Goal: Transaction & Acquisition: Purchase product/service

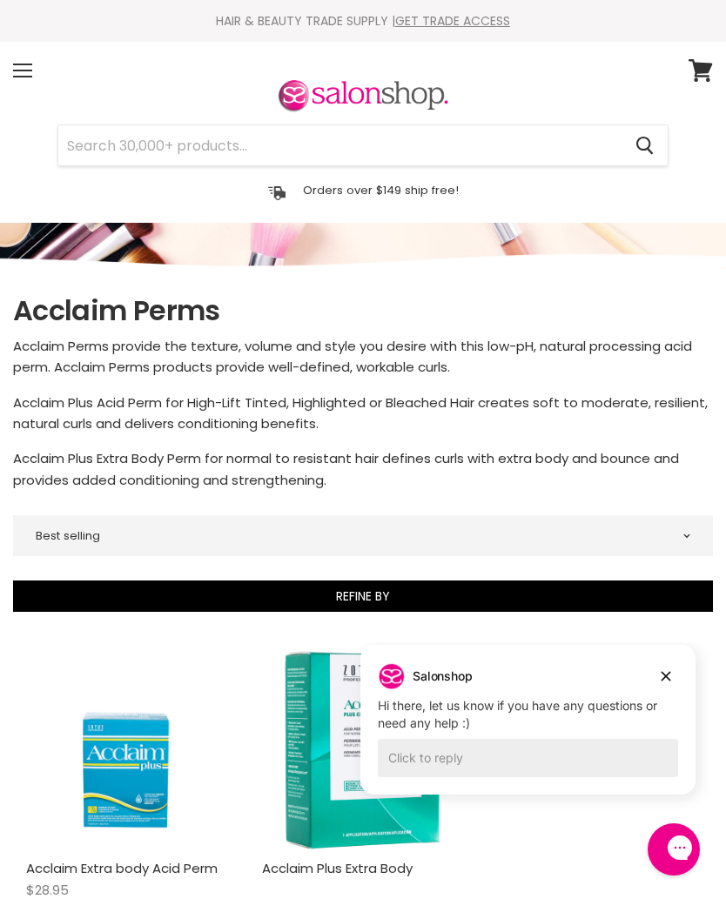
click at [77, 144] on input "Search" at bounding box center [339, 145] width 563 height 40
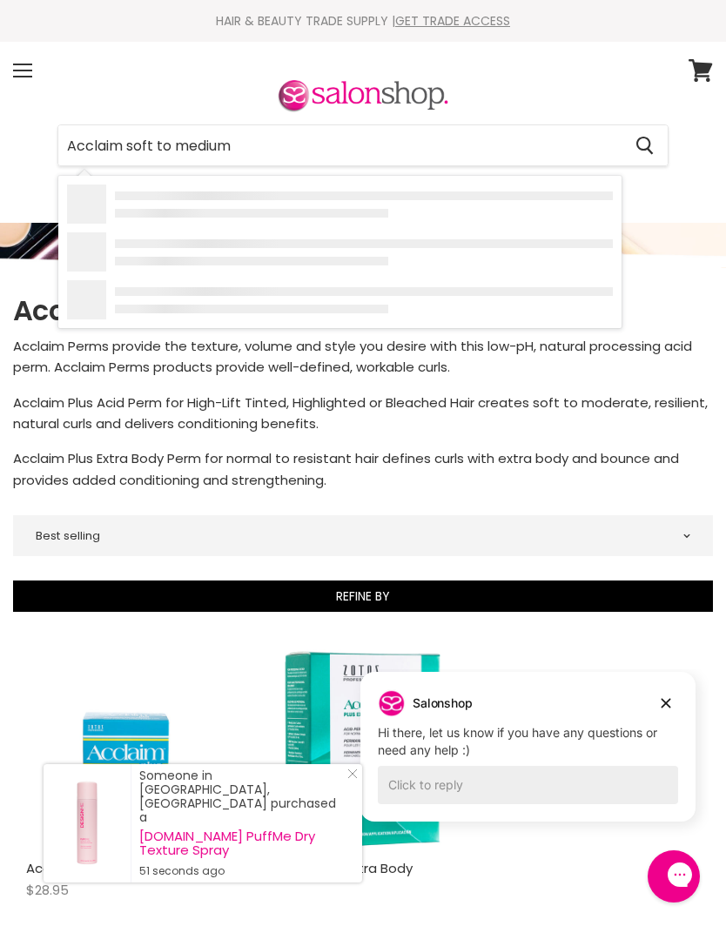
type input "Acclaim soft to medium"
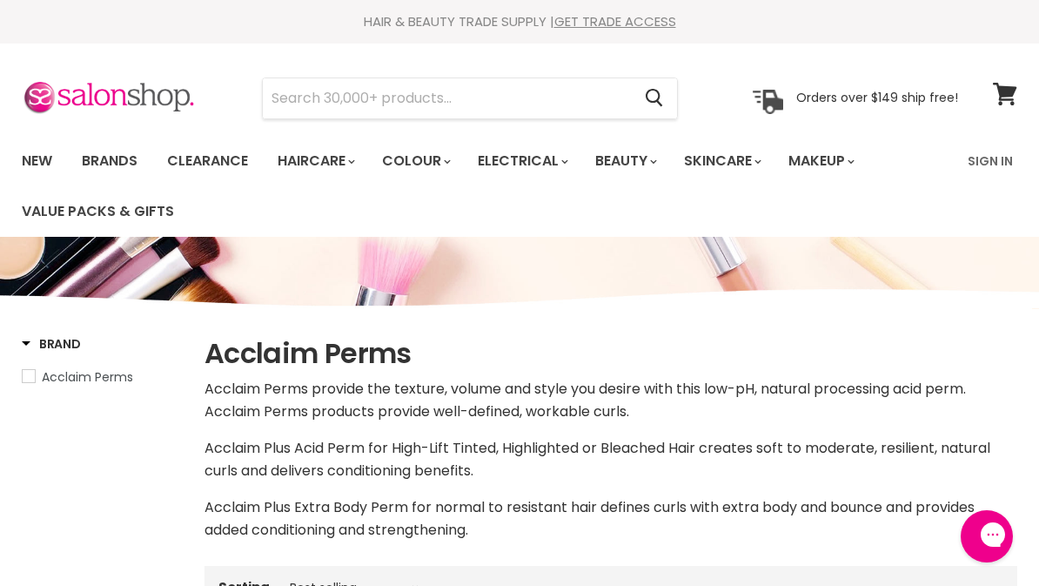
click at [29, 153] on link "New" at bounding box center [37, 161] width 57 height 37
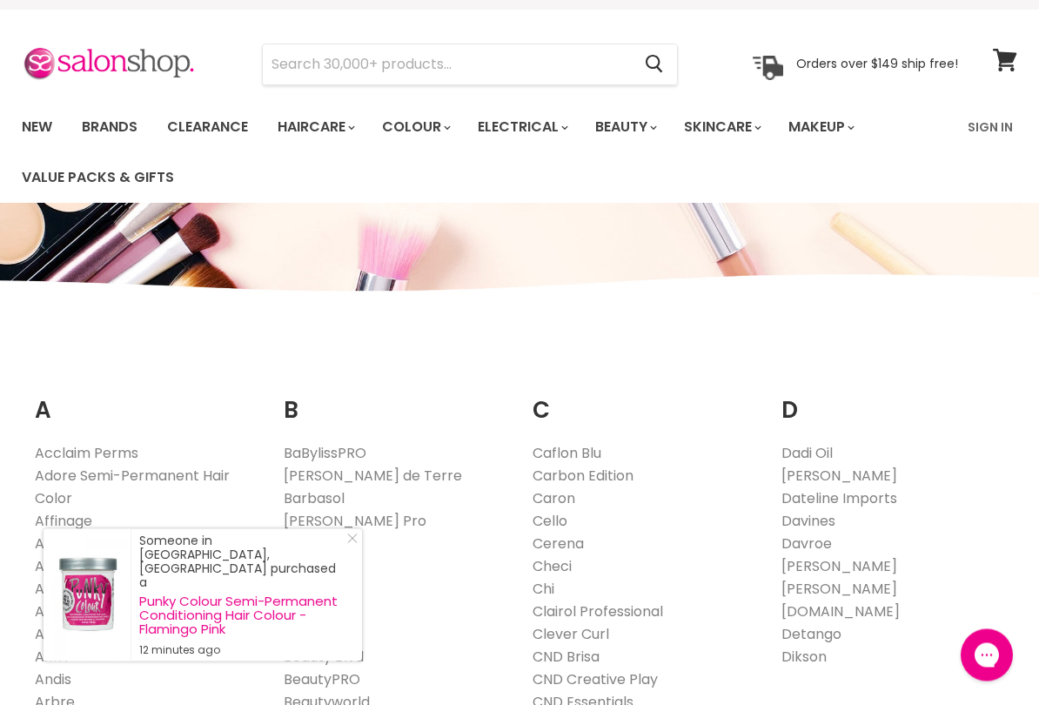
scroll to position [34, 0]
click at [111, 453] on link "Acclaim Perms" at bounding box center [87, 453] width 104 height 20
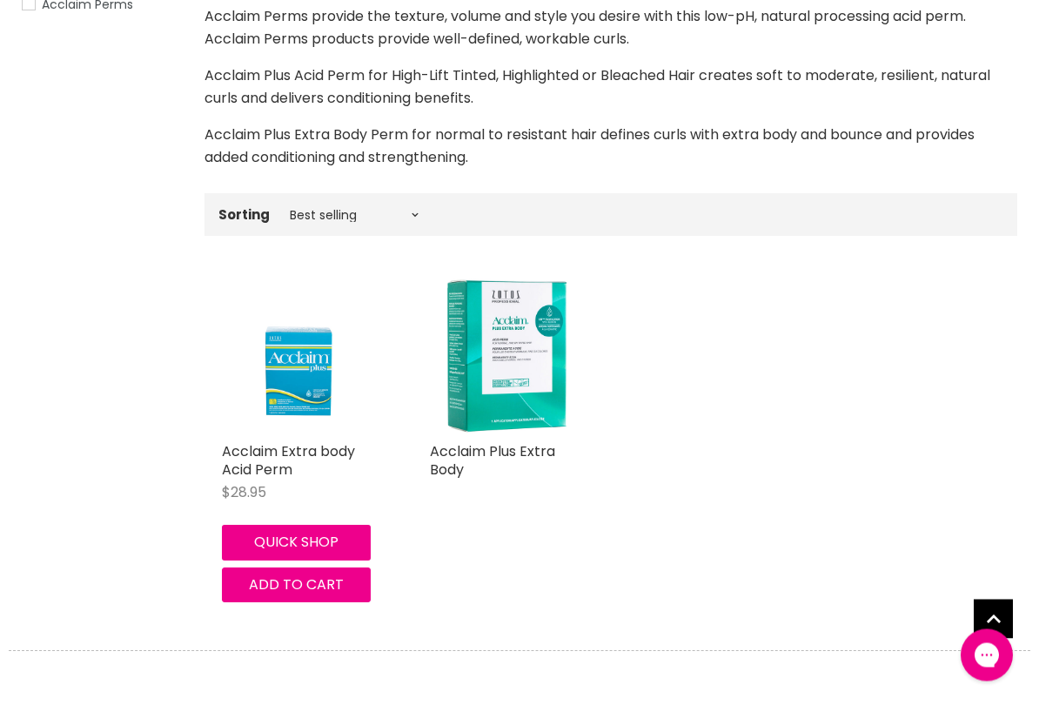
scroll to position [372, 0]
click at [339, 215] on select "Best selling Featured Price, low to high Price, high to low Alphabetically, A-Z…" at bounding box center [354, 215] width 146 height 14
select select "title-ascending"
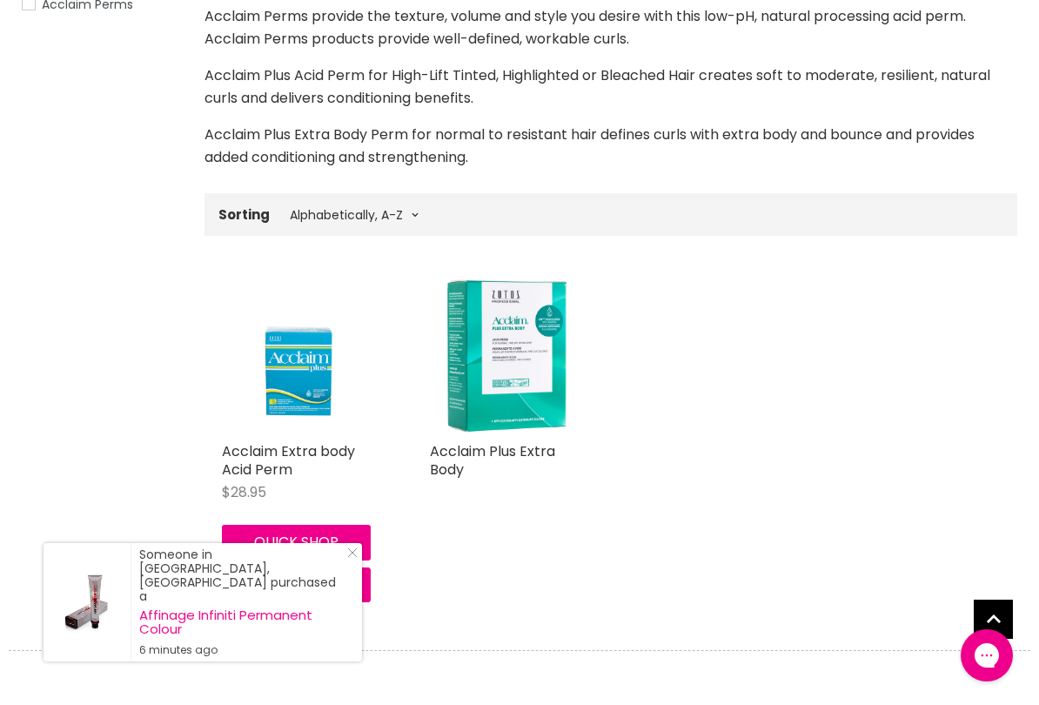
click at [349, 558] on icon "Close Icon" at bounding box center [352, 552] width 10 height 10
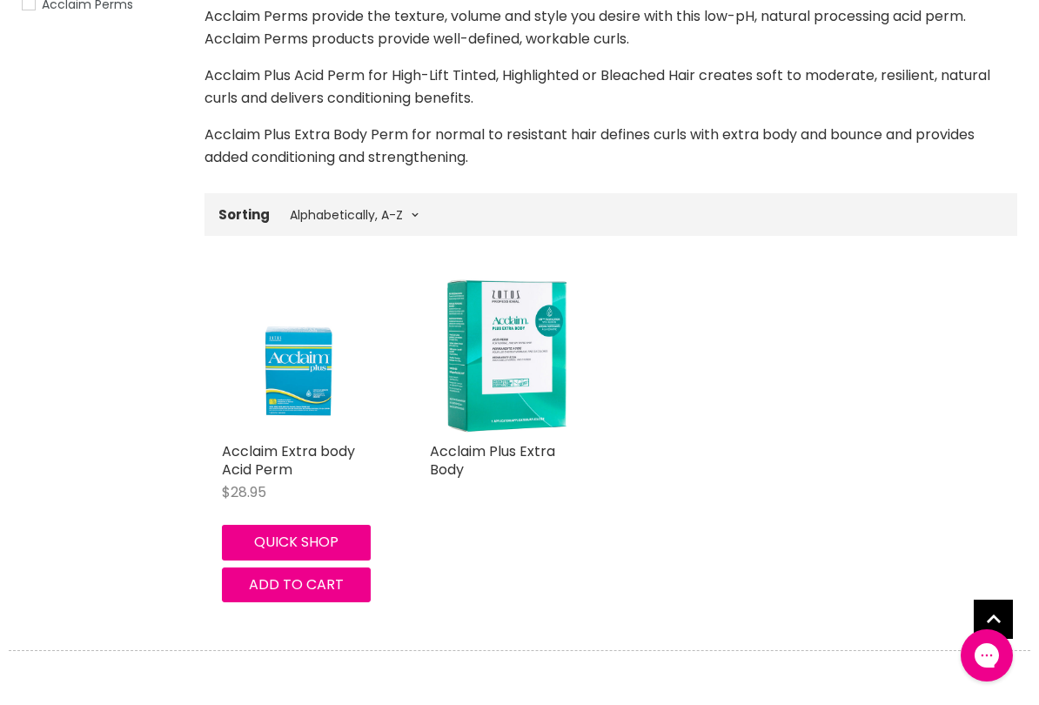
click at [342, 539] on button "Quick shop" at bounding box center [296, 542] width 149 height 35
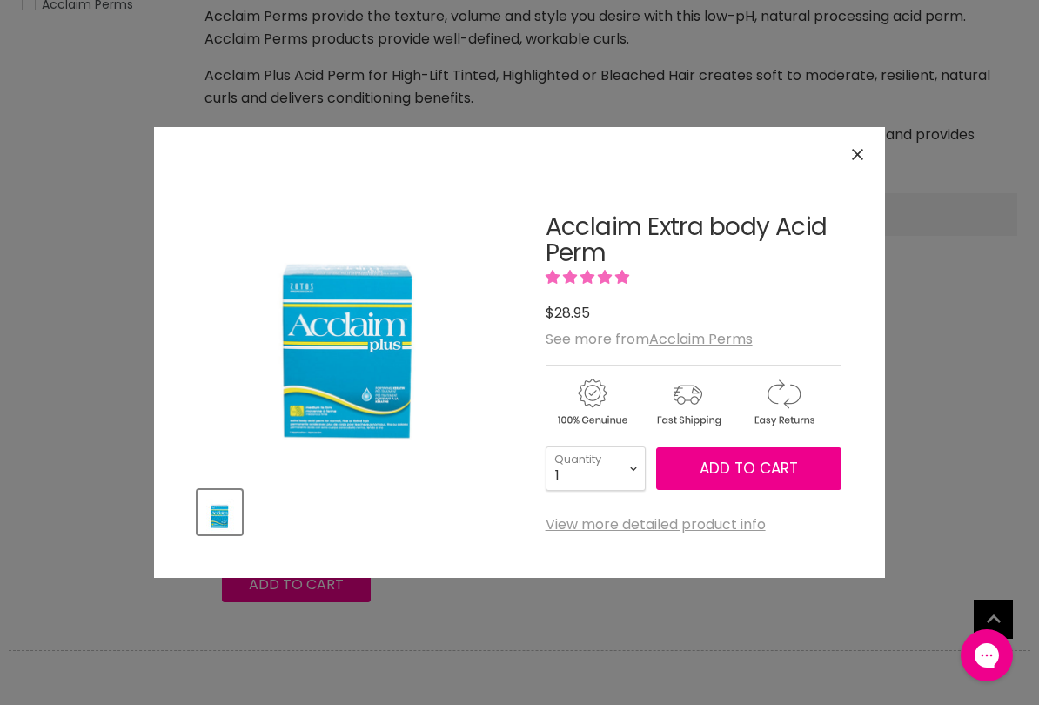
click at [855, 151] on icon "Close" at bounding box center [857, 154] width 11 height 11
